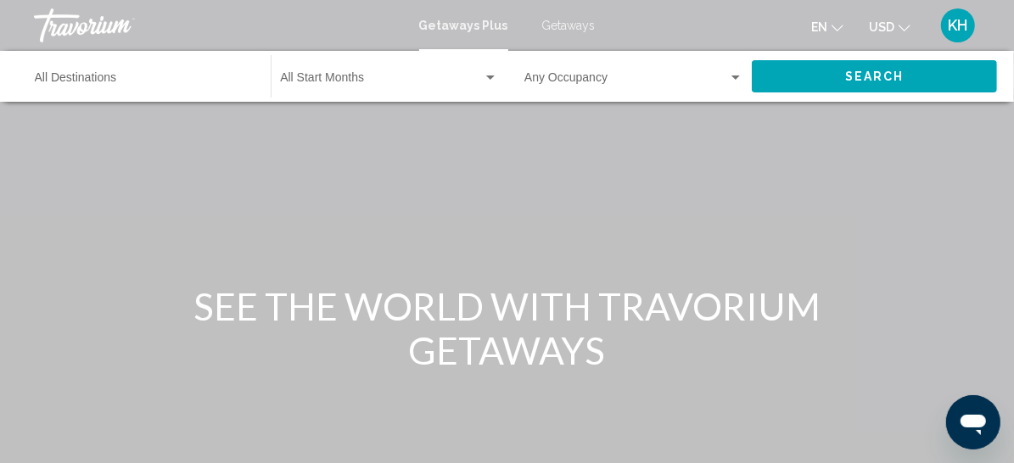
click at [403, 92] on div "Start Month All Start Months" at bounding box center [389, 76] width 218 height 47
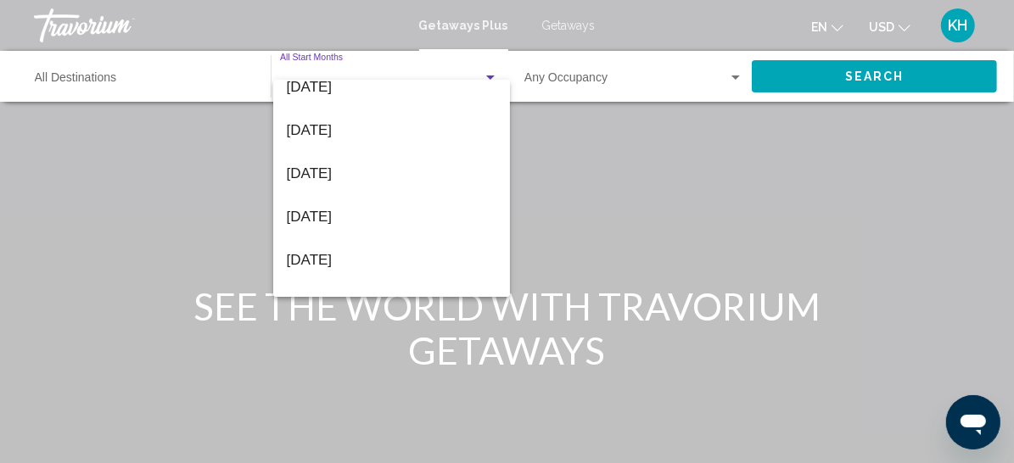
scroll to position [362, 0]
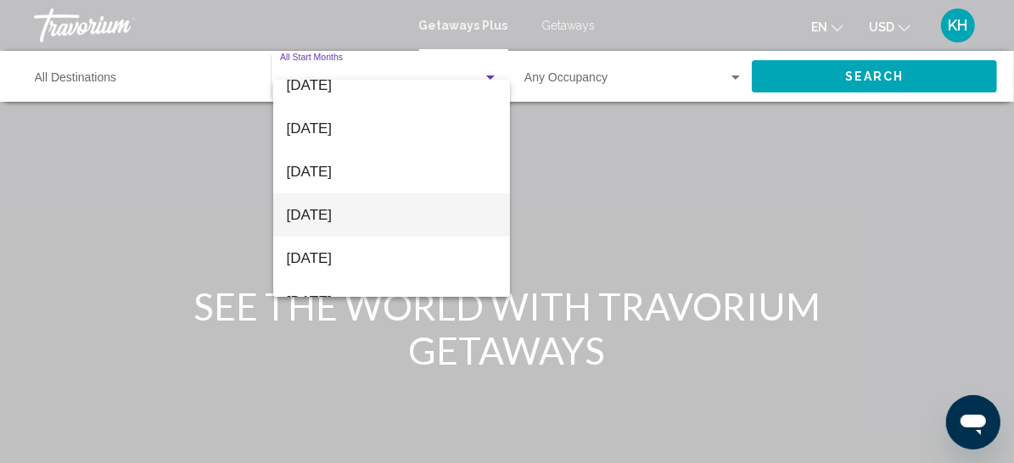
click at [312, 216] on span "[DATE]" at bounding box center [392, 214] width 210 height 43
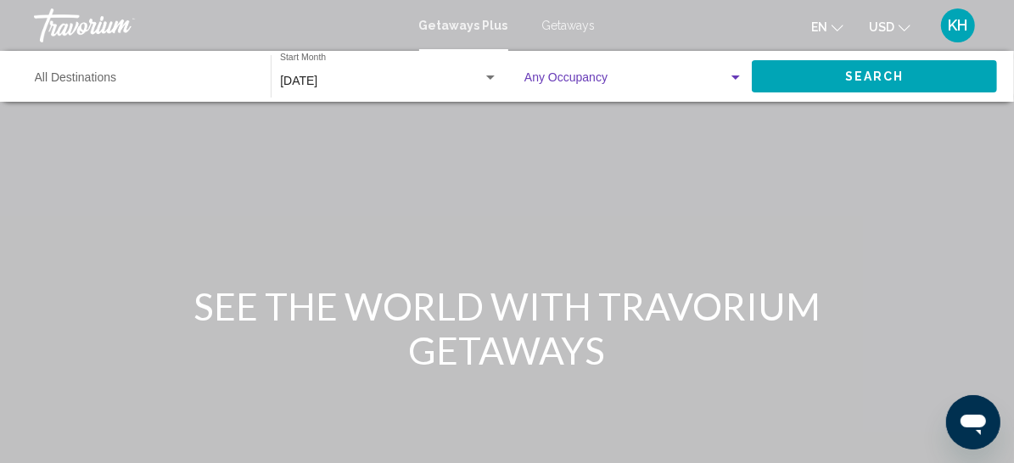
click at [610, 88] on span "Search widget" at bounding box center [626, 82] width 204 height 14
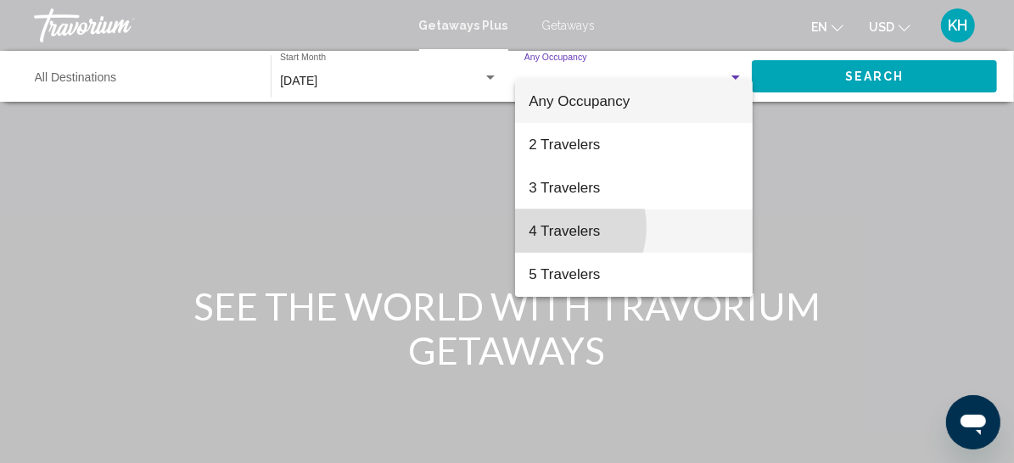
click at [555, 227] on span "4 Travelers" at bounding box center [634, 231] width 210 height 43
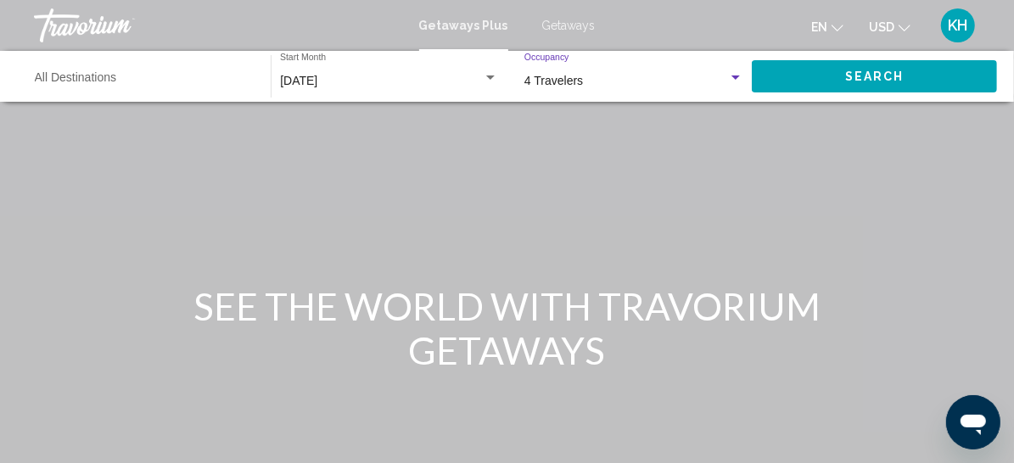
click at [174, 91] on div "Destination All Destinations" at bounding box center [144, 76] width 219 height 47
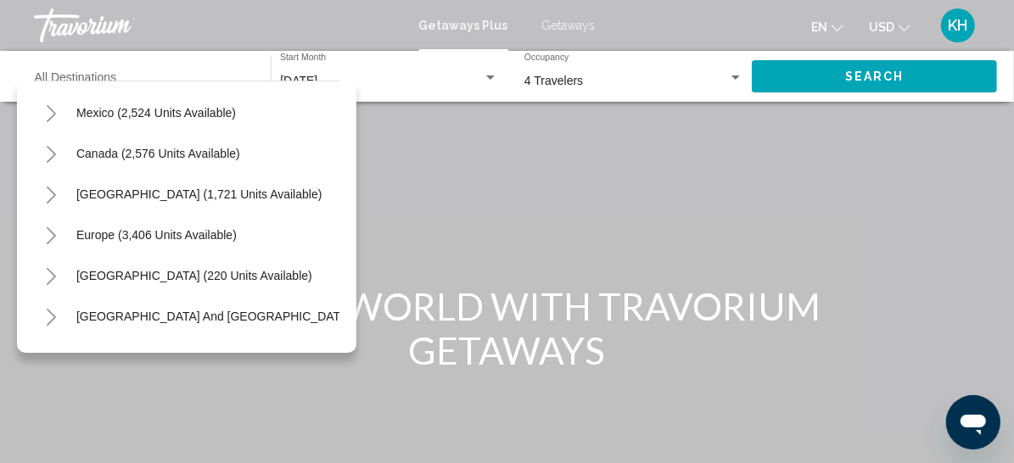
scroll to position [81, 0]
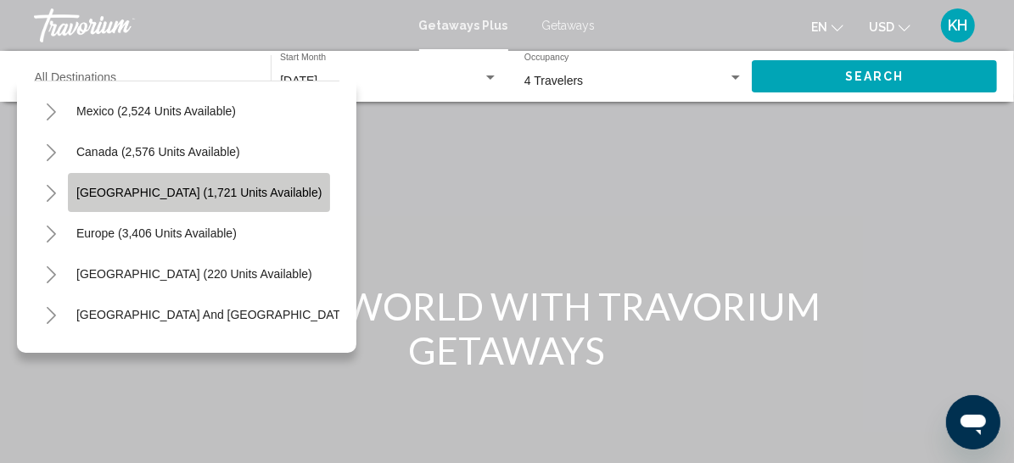
click at [159, 199] on span "[GEOGRAPHIC_DATA] (1,721 units available)" at bounding box center [198, 193] width 245 height 14
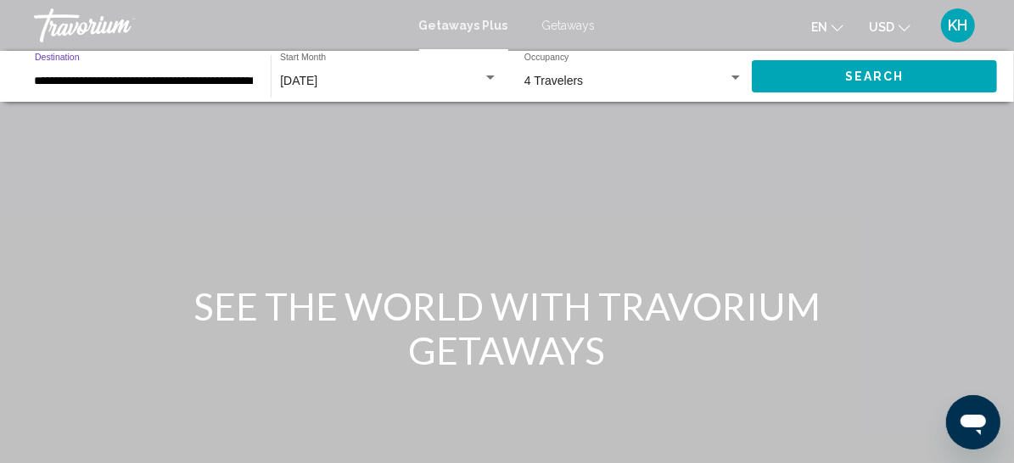
click at [188, 88] on input "**********" at bounding box center [144, 82] width 219 height 14
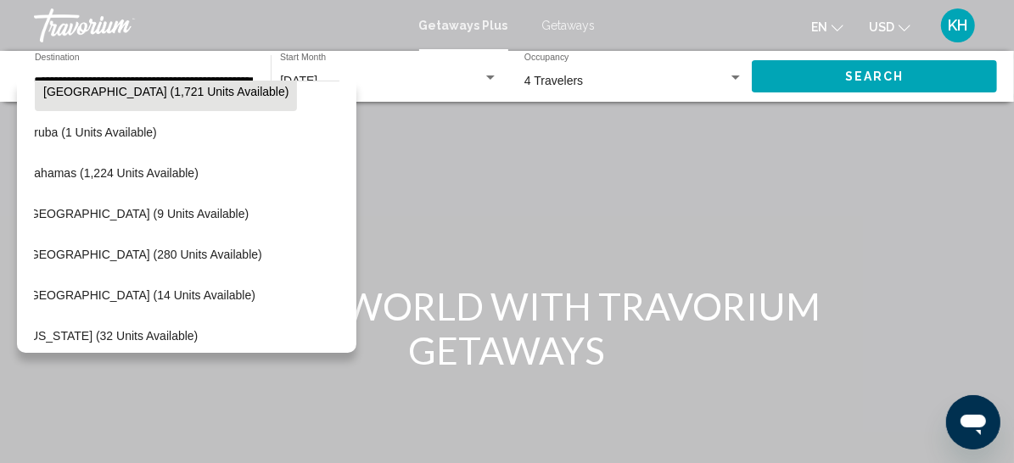
scroll to position [175, 33]
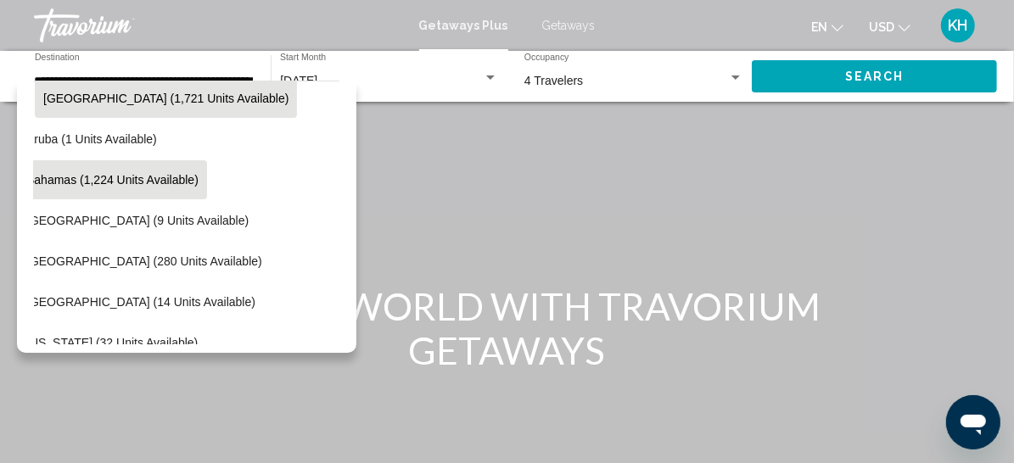
click at [172, 187] on span "Bahamas (1,224 units available)" at bounding box center [112, 180] width 172 height 14
type input "**********"
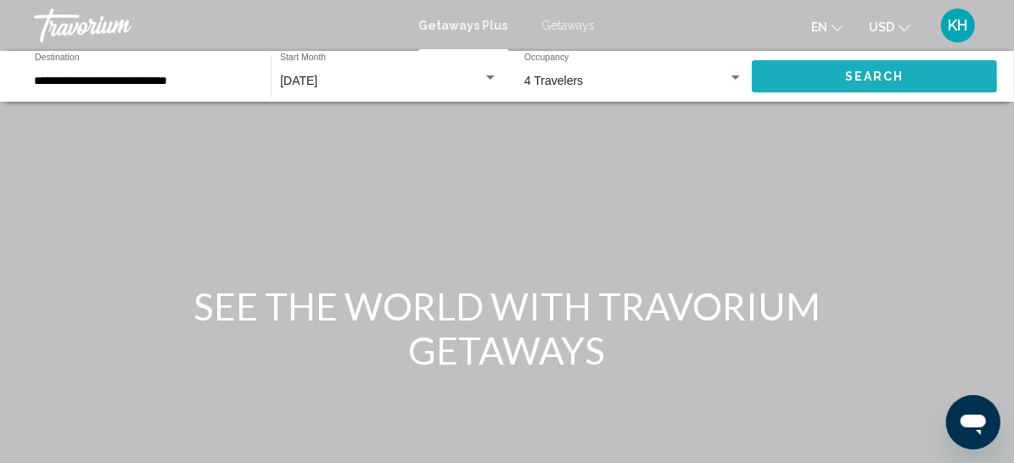
click at [866, 84] on span "Search" at bounding box center [874, 77] width 59 height 14
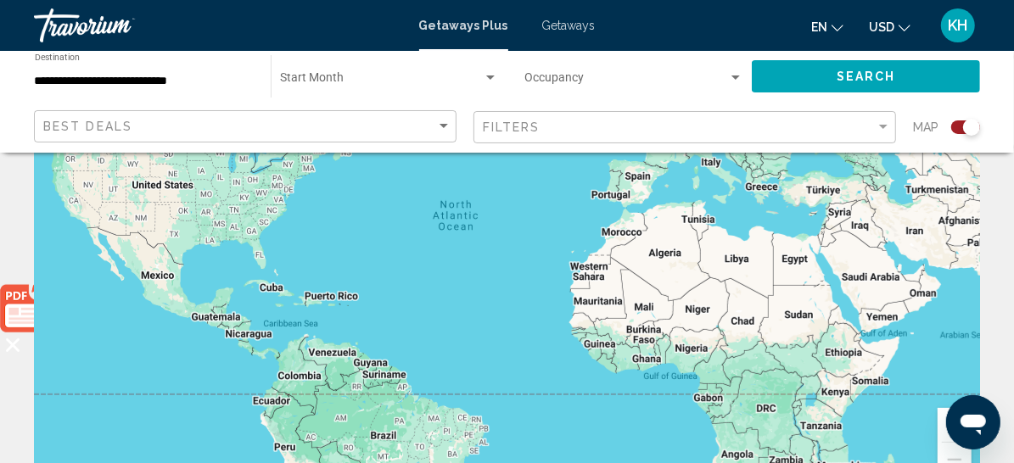
scroll to position [210, 0]
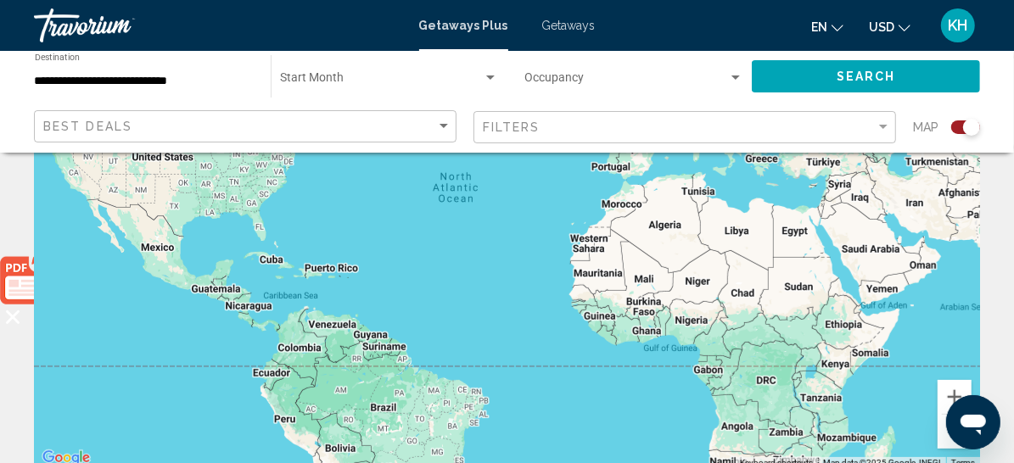
click at [963, 136] on div "Search widget" at bounding box center [971, 127] width 17 height 17
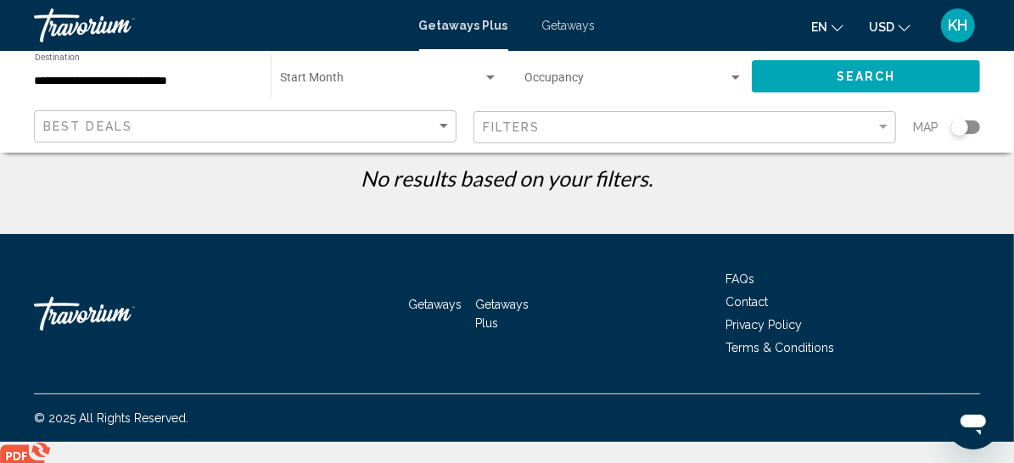
scroll to position [0, 0]
